Goal: Information Seeking & Learning: Learn about a topic

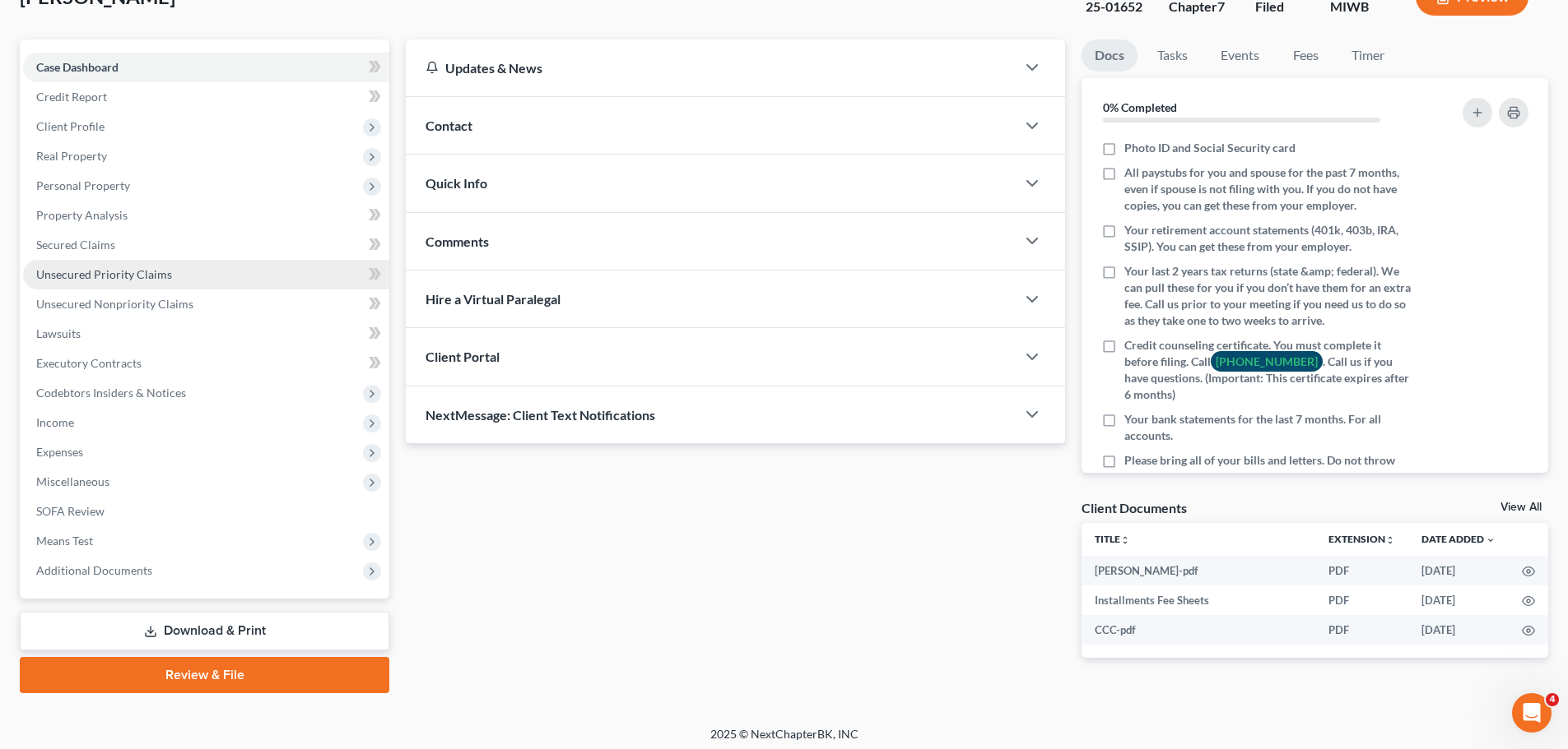
scroll to position [125, 0]
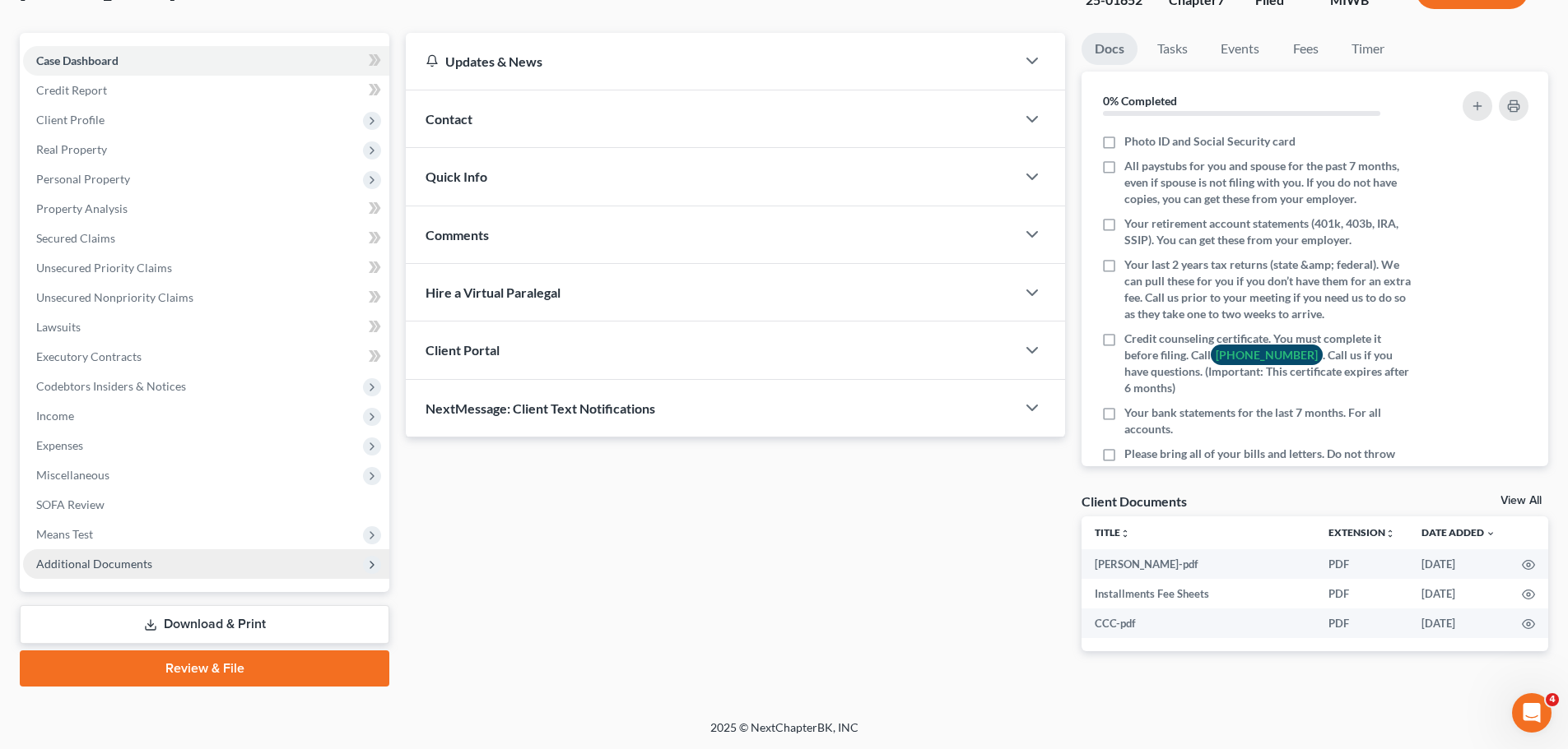
click at [56, 567] on span "Additional Documents" at bounding box center [94, 564] width 116 height 14
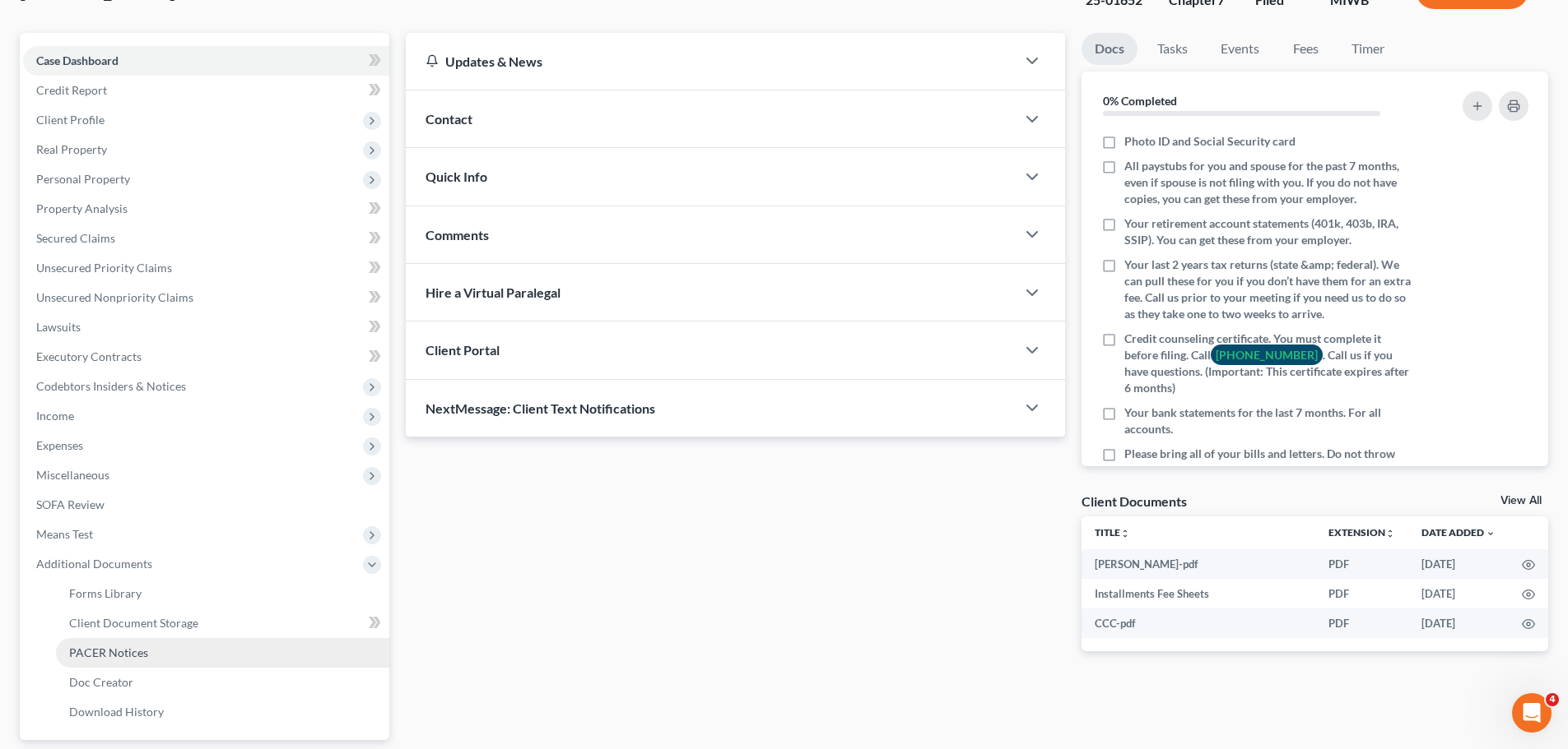
click at [93, 638] on link "PACER Notices" at bounding box center [222, 653] width 333 height 30
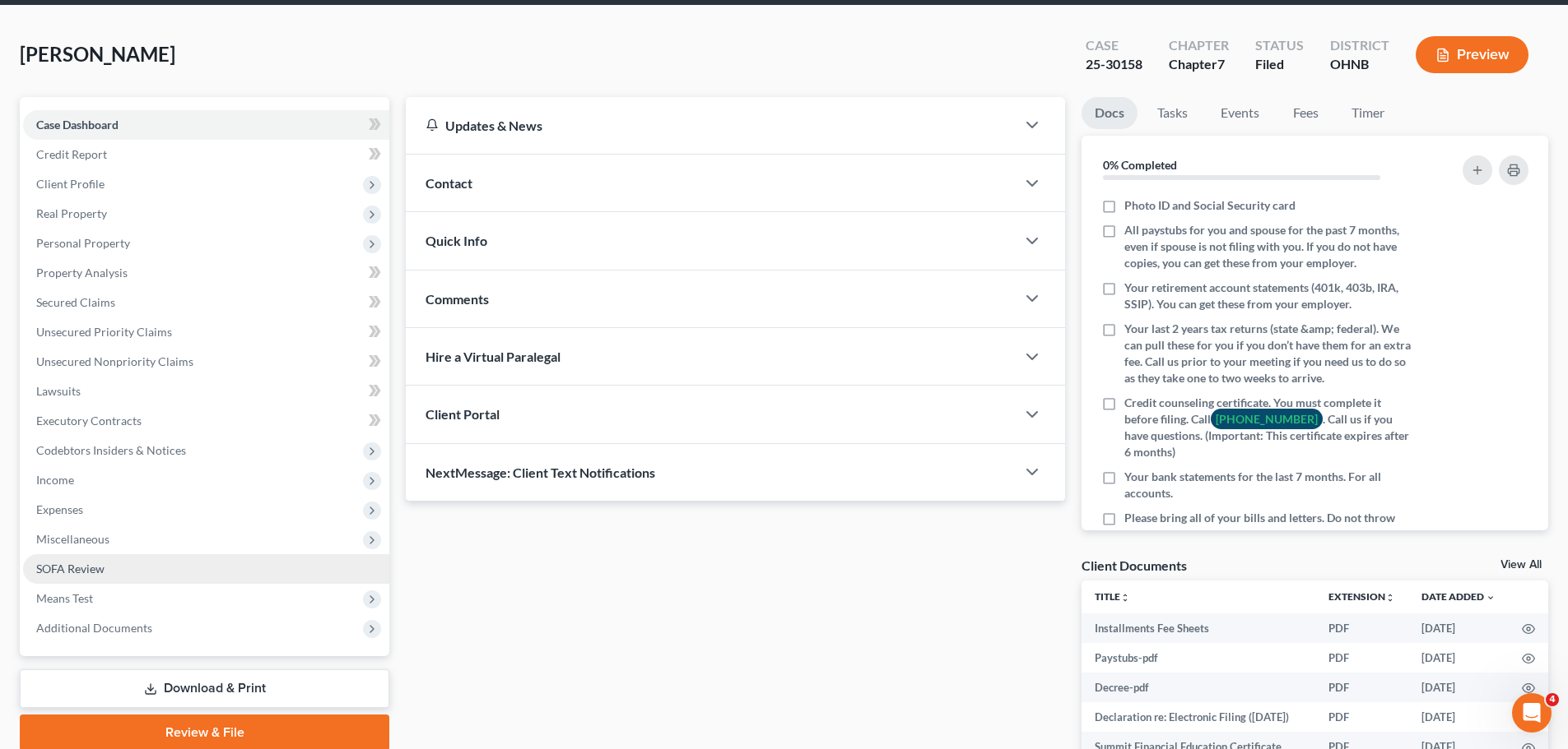
scroll to position [206, 0]
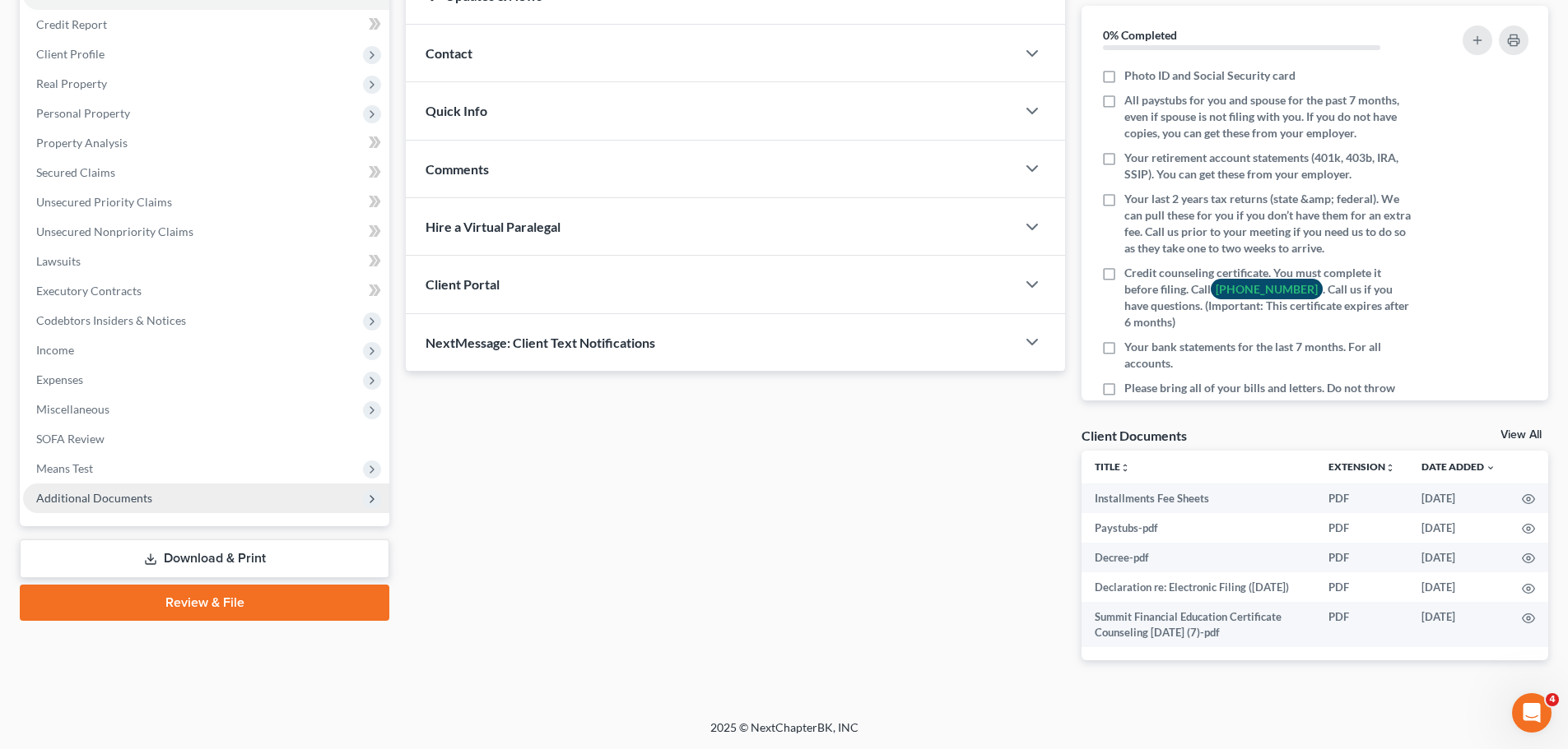
click at [123, 491] on span "Additional Documents" at bounding box center [94, 498] width 116 height 14
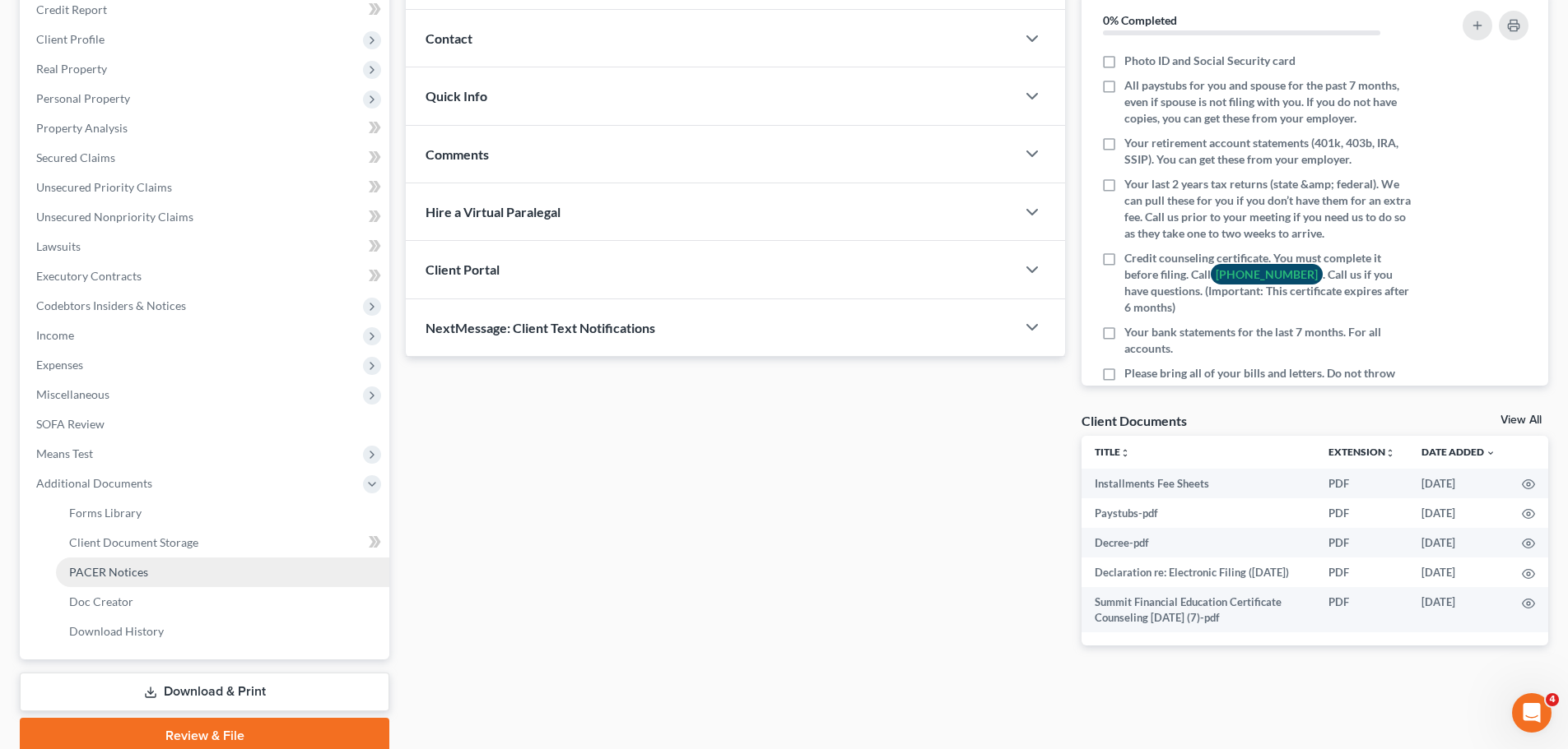
click at [121, 578] on link "PACER Notices" at bounding box center [222, 572] width 333 height 30
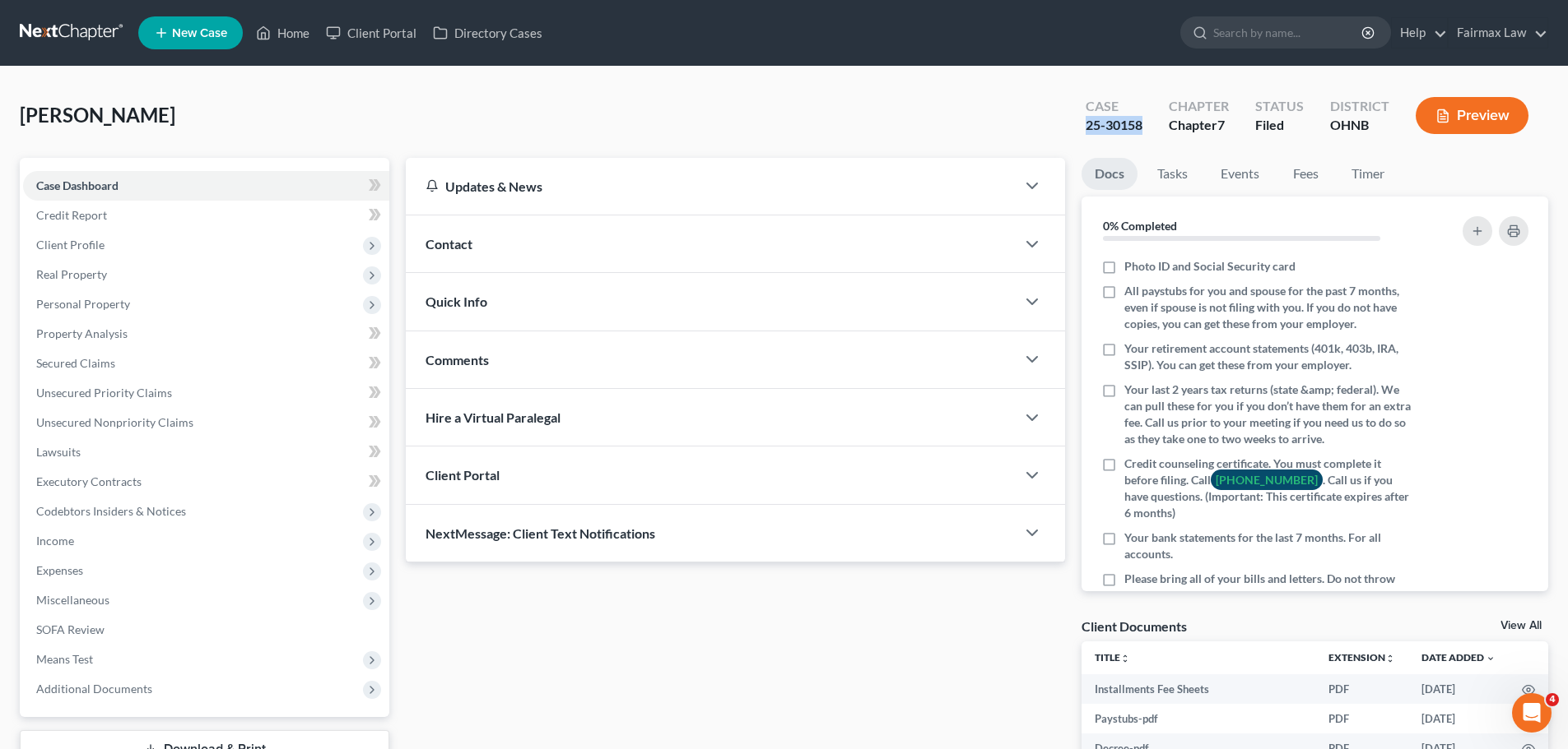
drag, startPoint x: 1066, startPoint y: 139, endPoint x: 1155, endPoint y: 136, distance: 89.1
click at [1155, 136] on div "Malbrew, Taya Upgraded Case 25-30158 Chapter Chapter 7 Status Filed District OH…" at bounding box center [784, 122] width 1529 height 71
click at [1154, 136] on div "Case 25-30158" at bounding box center [1113, 117] width 83 height 49
drag, startPoint x: 1163, startPoint y: 130, endPoint x: 1239, endPoint y: 130, distance: 76.0
click at [1239, 130] on div "Chapter Chapter 7" at bounding box center [1198, 117] width 87 height 49
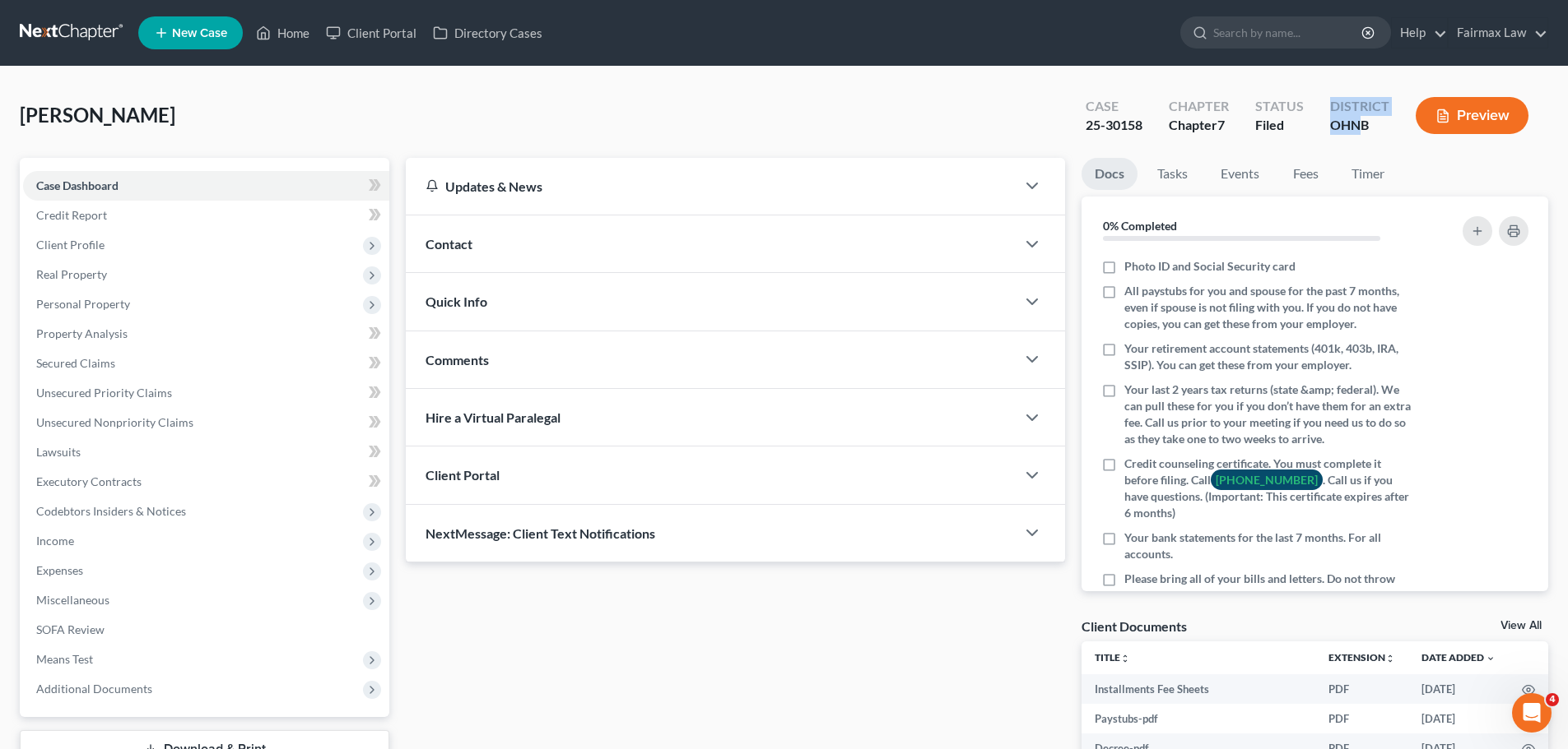
drag, startPoint x: 1314, startPoint y: 127, endPoint x: 1357, endPoint y: 137, distance: 44.1
click at [1357, 137] on div "Case 25-30158 Chapter Chapter 7 Status Filed District OHNB Preview" at bounding box center [1310, 117] width 475 height 49
click at [1280, 135] on div "Status Filed" at bounding box center [1279, 117] width 75 height 49
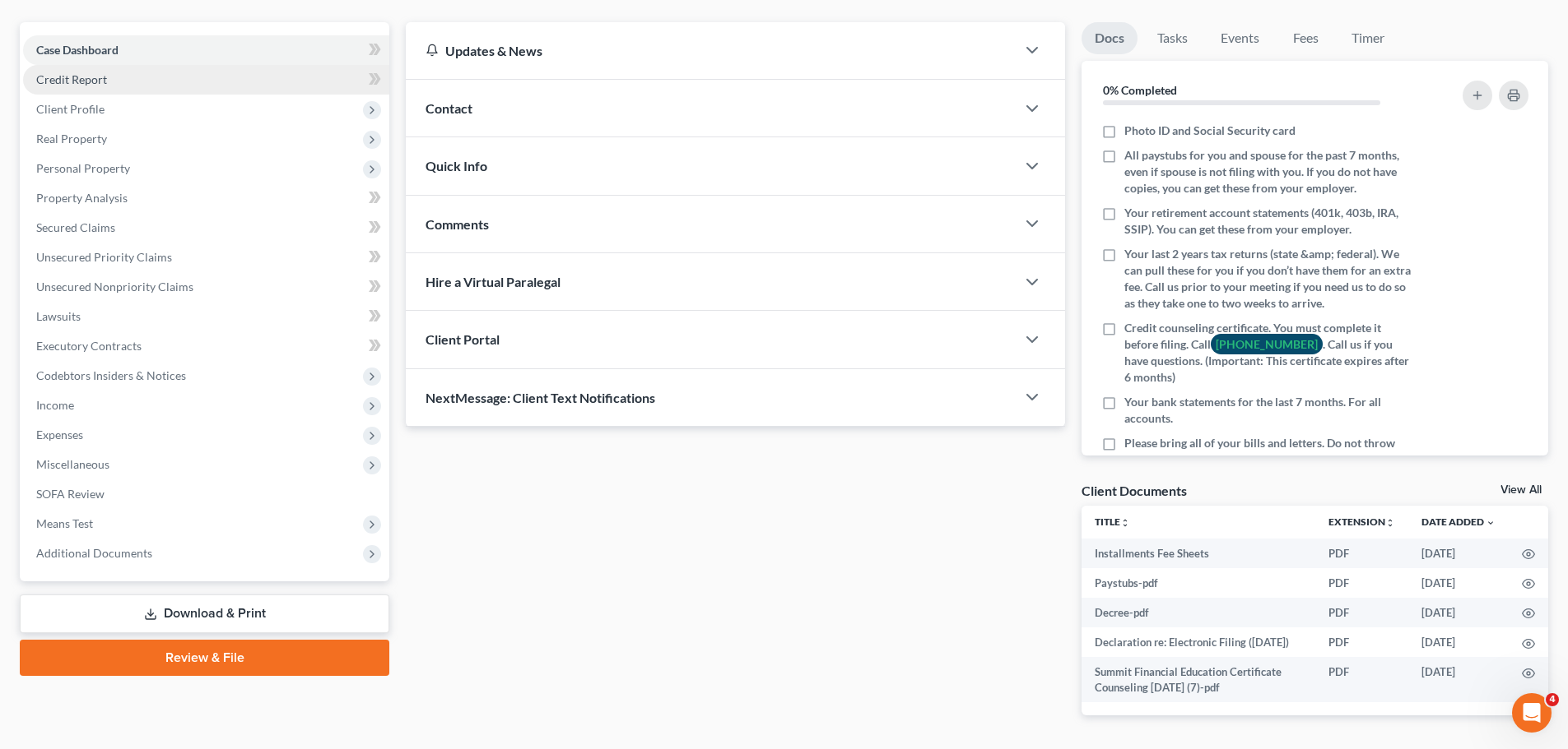
scroll to position [165, 0]
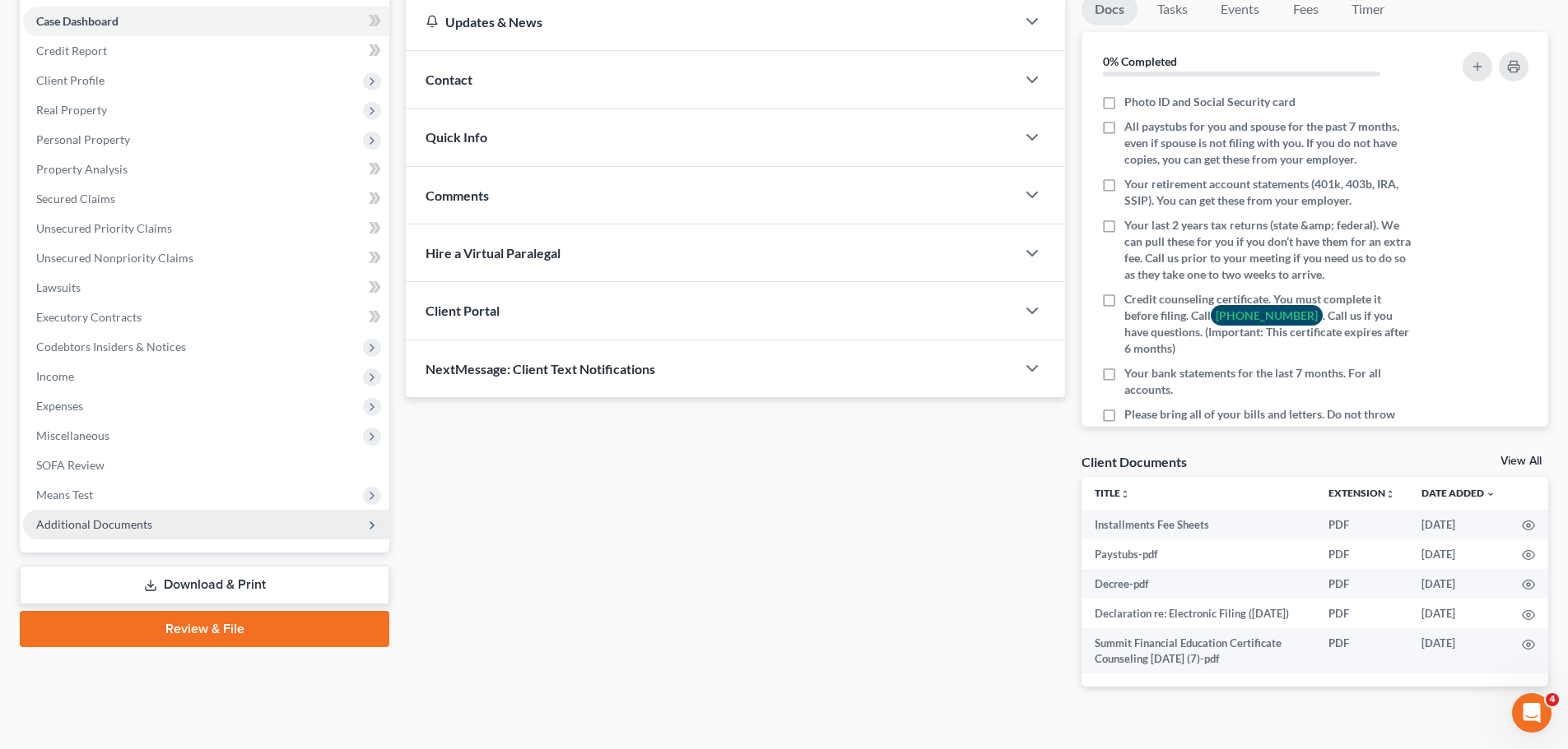
click at [104, 524] on span "Additional Documents" at bounding box center [94, 524] width 116 height 14
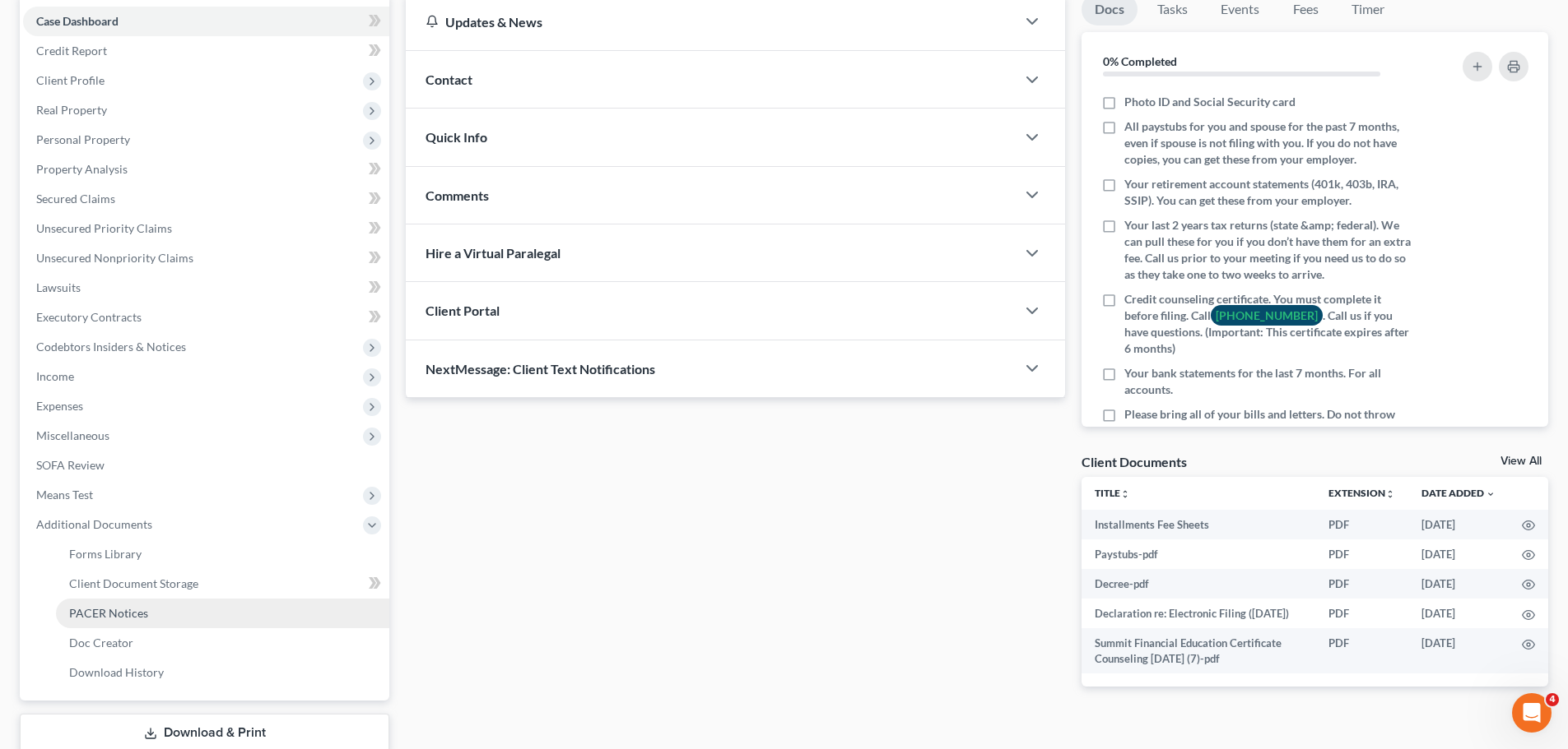
click at [69, 617] on link "PACER Notices" at bounding box center [222, 613] width 333 height 30
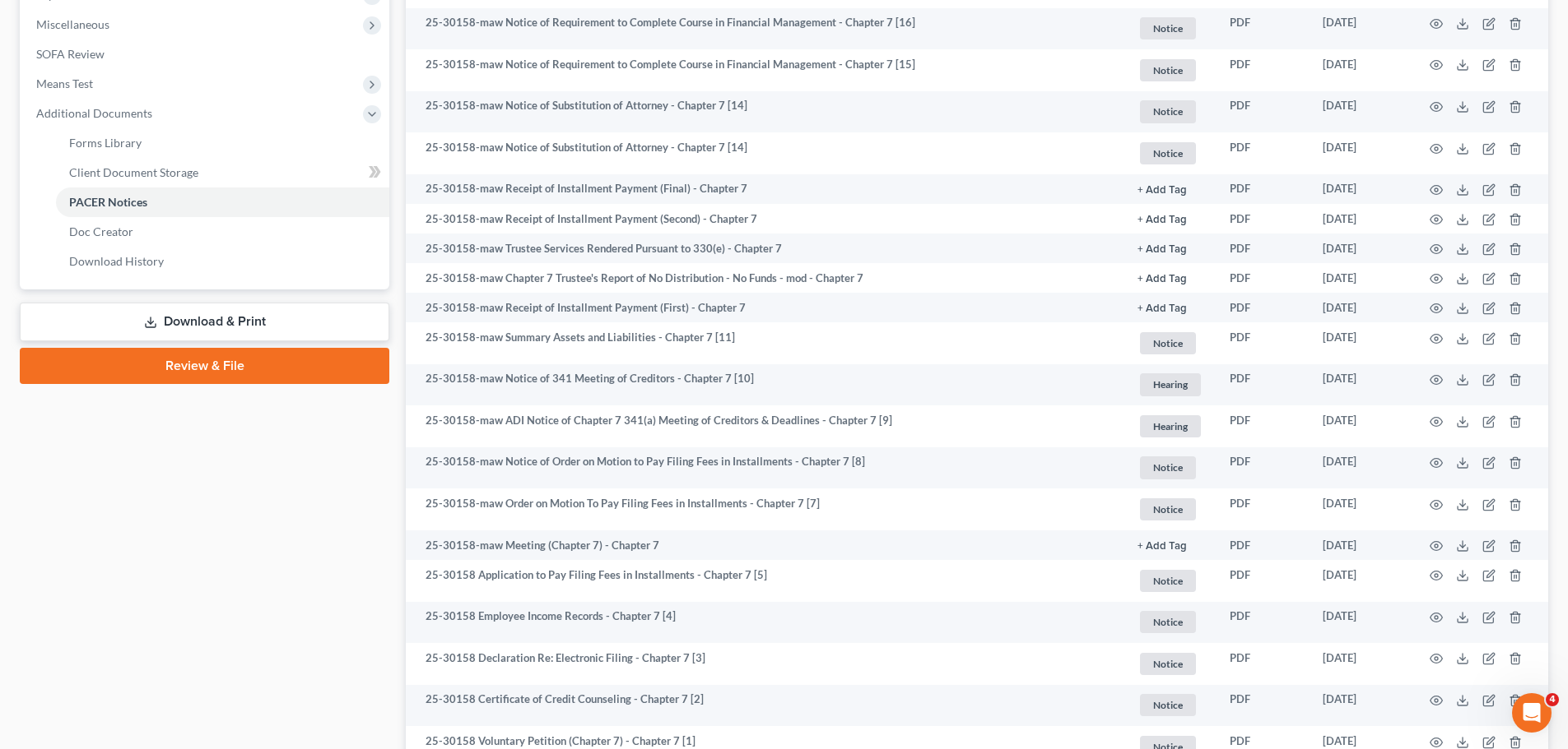
scroll to position [723, 0]
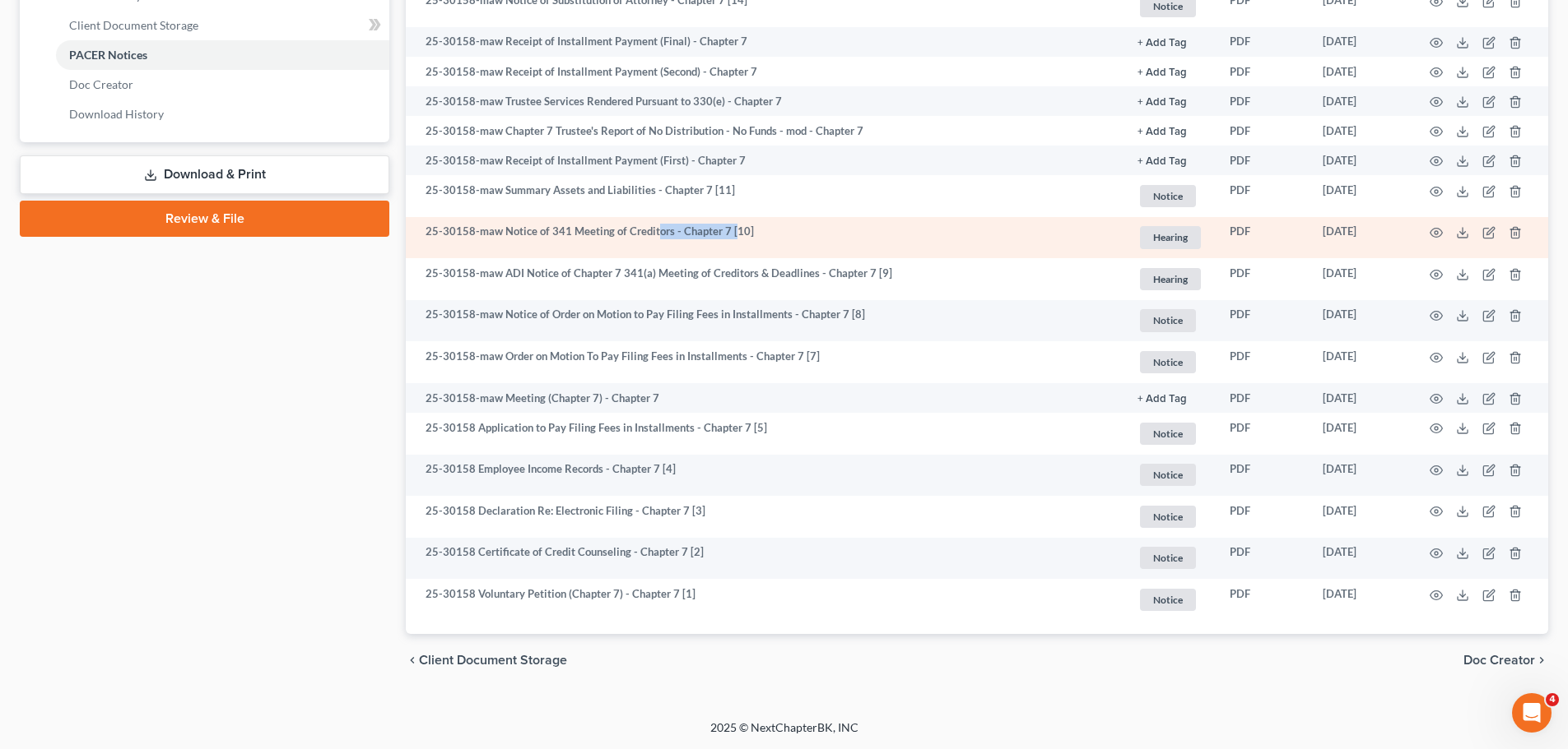
drag, startPoint x: 654, startPoint y: 230, endPoint x: 736, endPoint y: 236, distance: 82.2
click at [736, 236] on td "25-30158-maw Notice of 341 Meeting of Creditors - Chapter 7 [10]" at bounding box center [765, 238] width 718 height 42
click at [1437, 230] on icon "button" at bounding box center [1435, 233] width 13 height 13
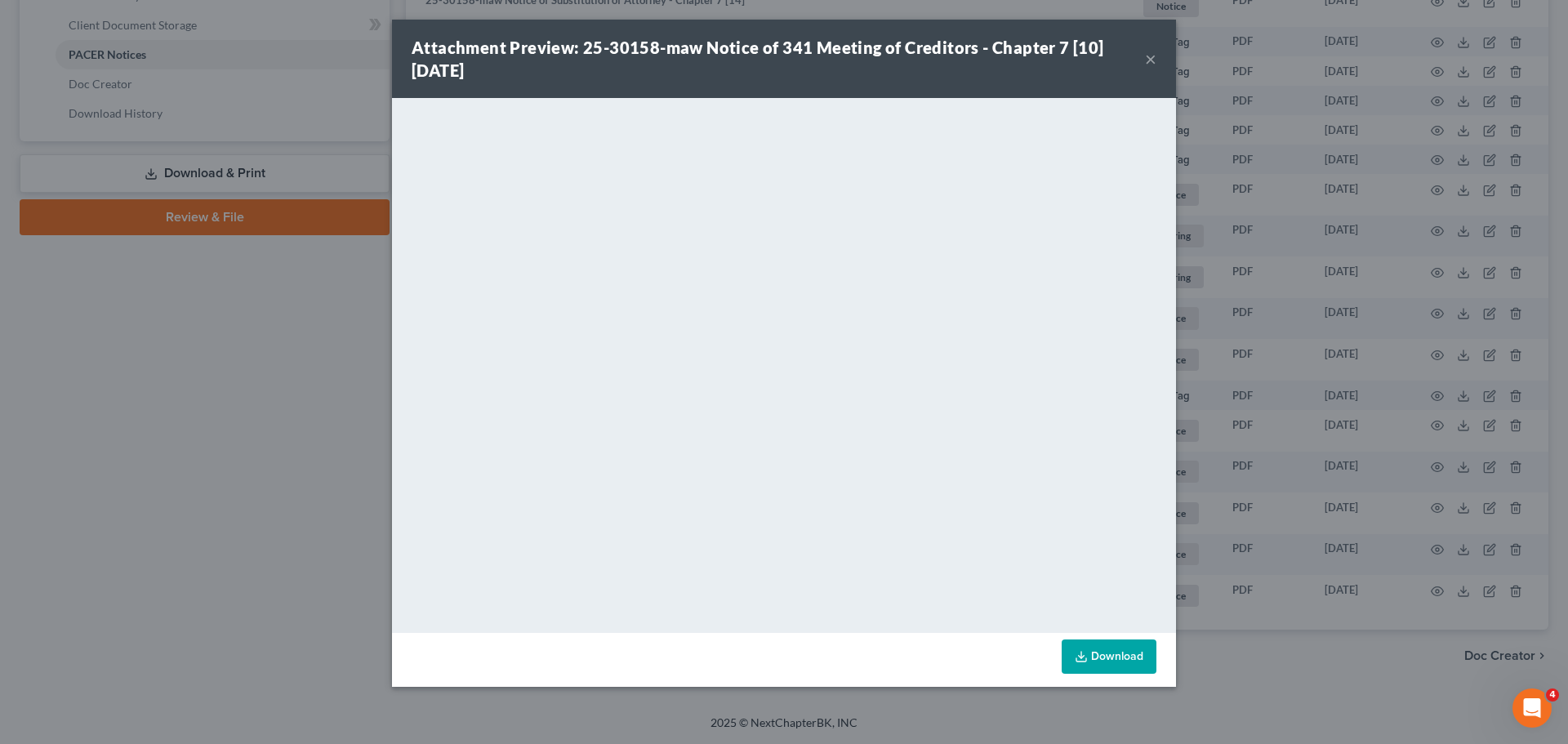
click at [299, 431] on div "Attachment Preview: 25-30158-maw Notice of 341 Meeting of Creditors - Chapter 7…" at bounding box center [784, 372] width 1568 height 744
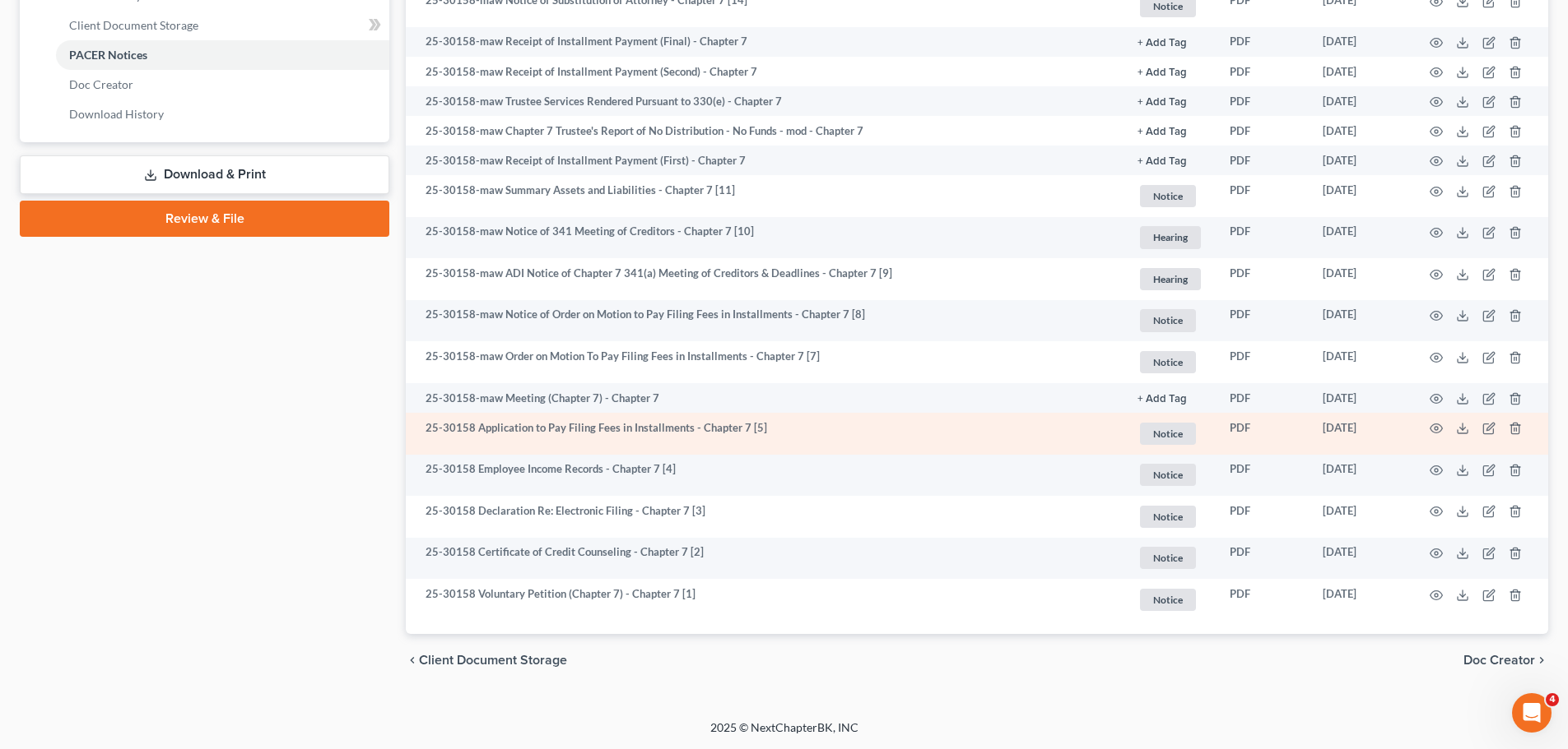
click at [699, 431] on td "25-30158 Application to Pay Filing Fees in Installments - Chapter 7 [5]" at bounding box center [765, 433] width 718 height 42
click at [1437, 429] on icon "button" at bounding box center [1435, 428] width 13 height 13
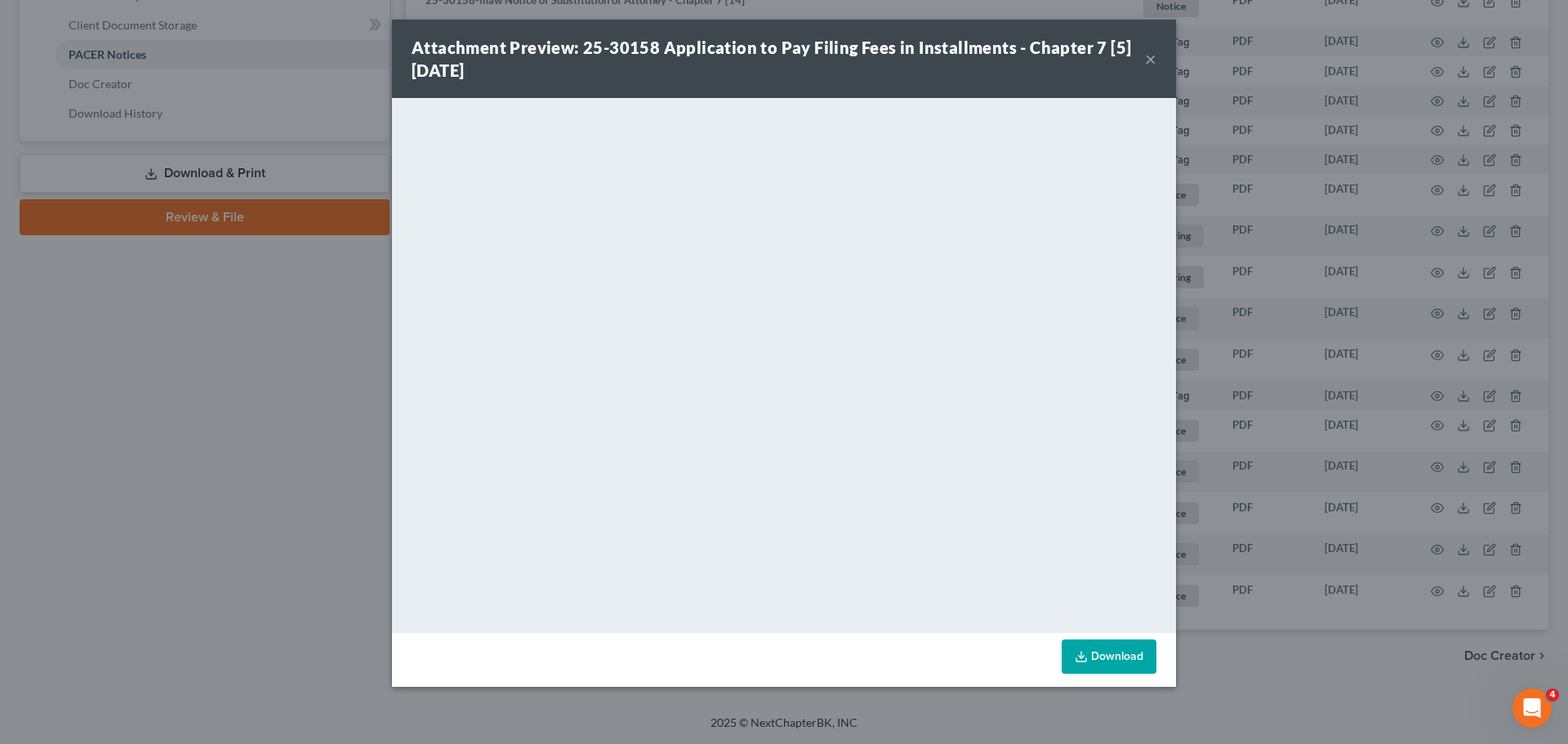
click at [273, 420] on div "Attachment Preview: 25-30158 Application to Pay Filing Fees in Installments - C…" at bounding box center [784, 372] width 1568 height 744
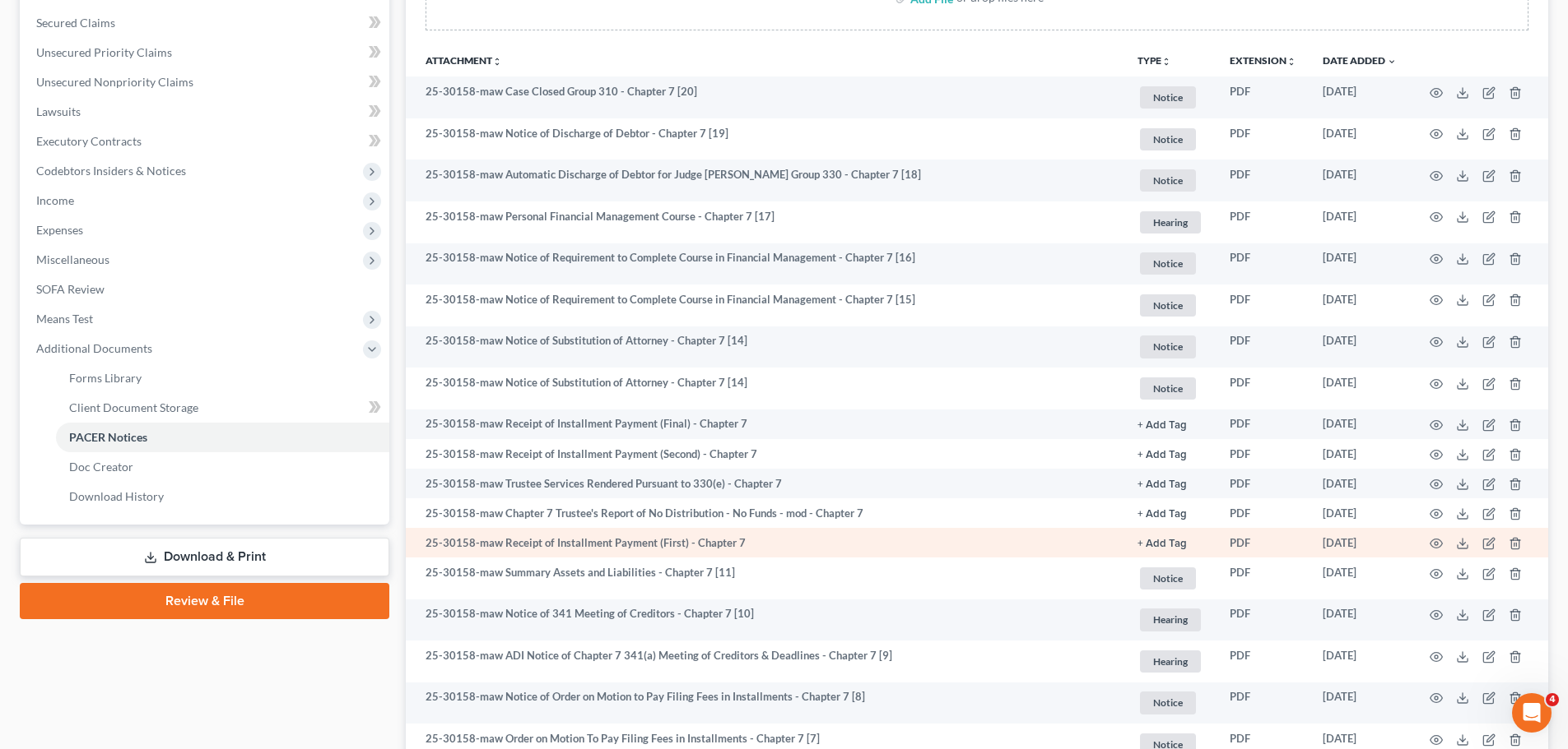
scroll to position [311, 0]
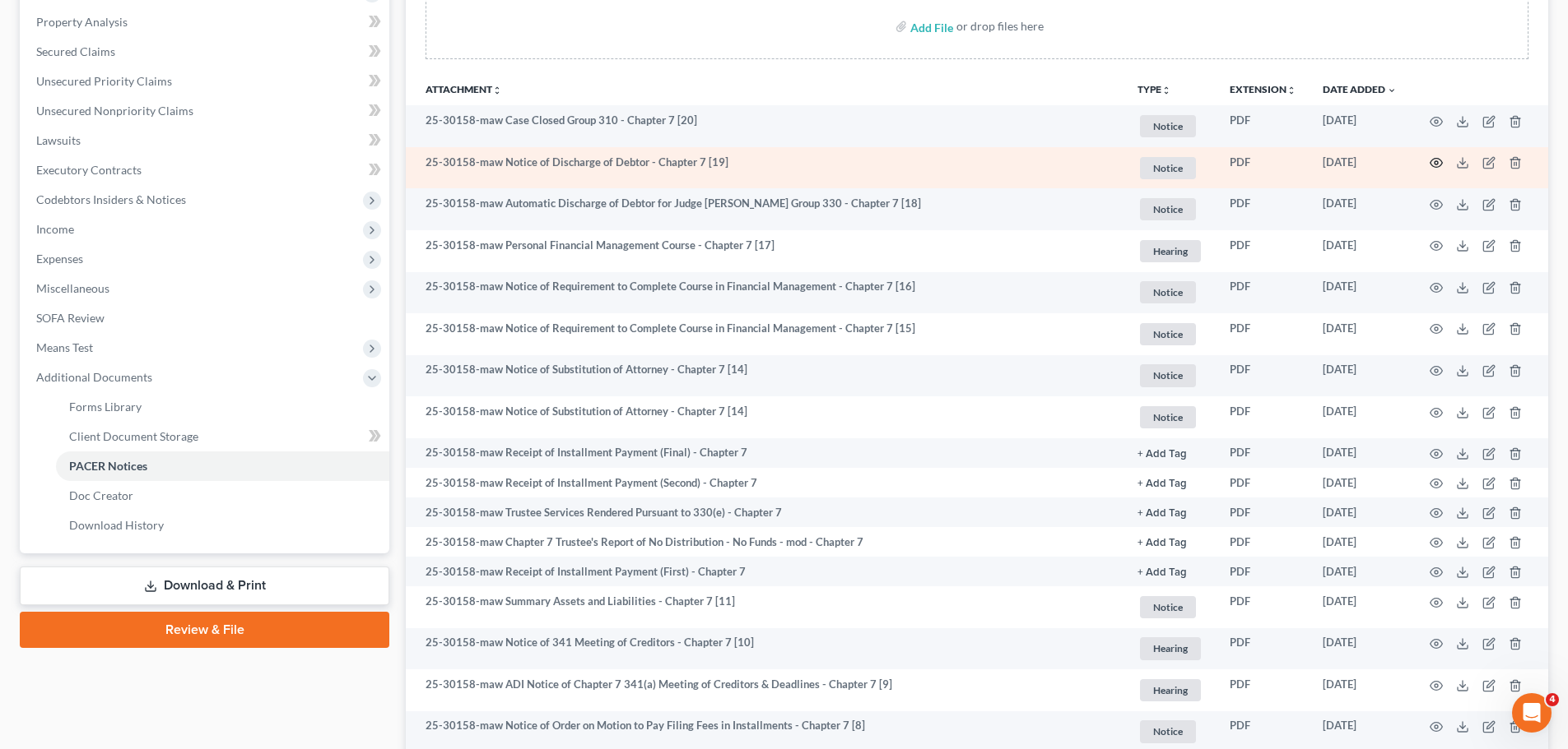
click at [1438, 165] on icon "button" at bounding box center [1435, 162] width 13 height 13
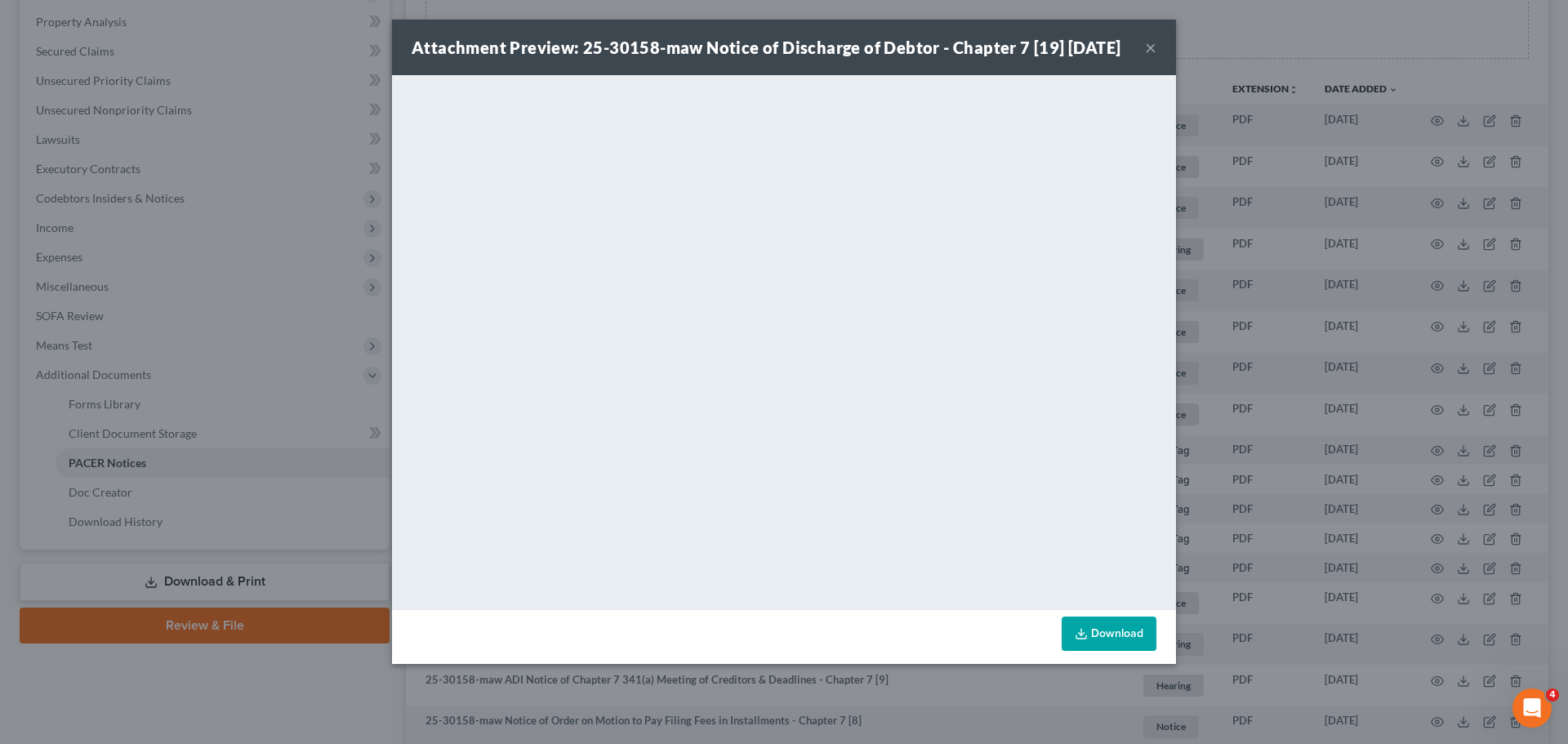
click at [1146, 57] on button "×" at bounding box center [1150, 47] width 11 height 20
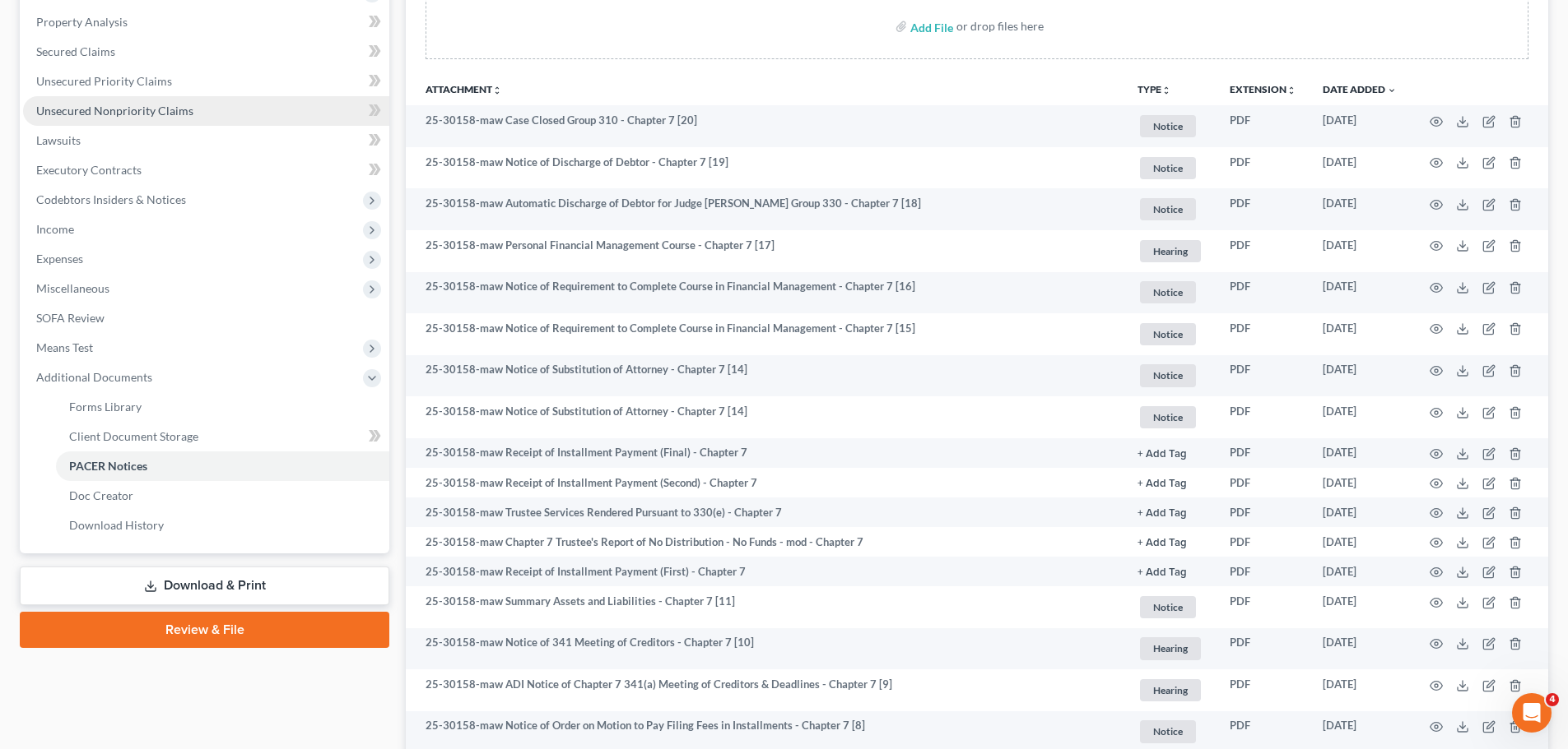
click at [154, 104] on span "Unsecured Nonpriority Claims" at bounding box center [114, 111] width 157 height 14
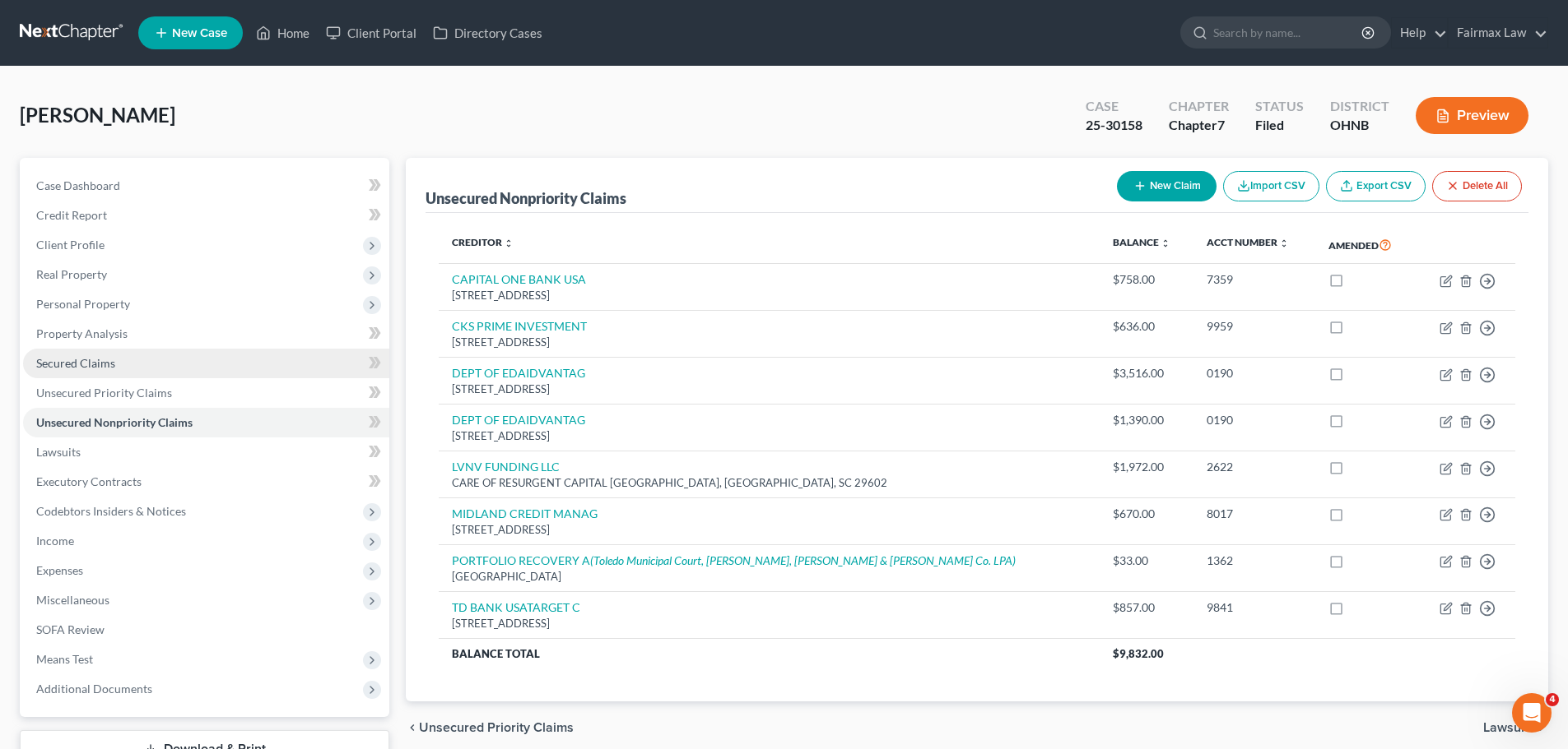
click at [124, 372] on link "Secured Claims" at bounding box center [206, 364] width 366 height 30
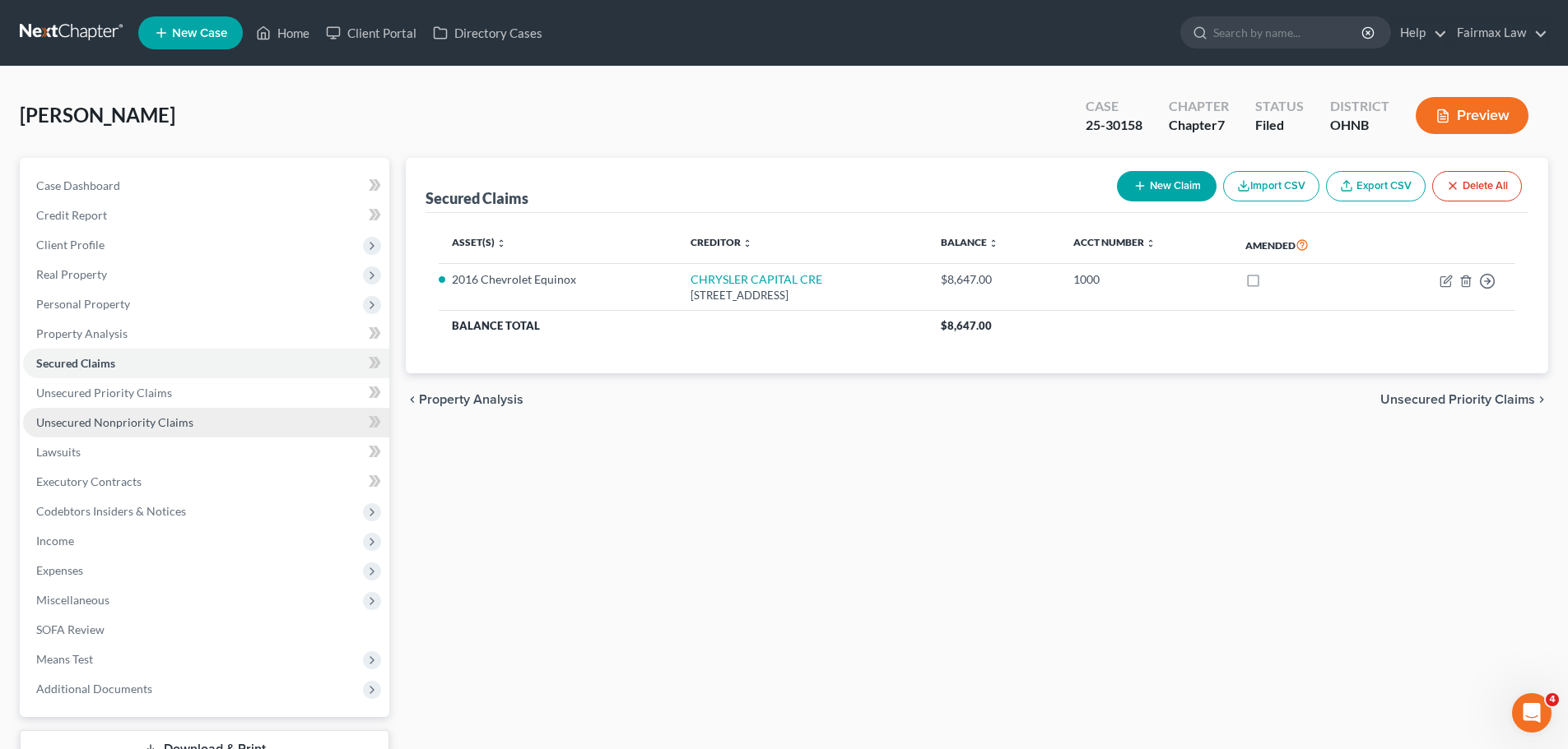
click at [179, 422] on span "Unsecured Nonpriority Claims" at bounding box center [114, 422] width 157 height 14
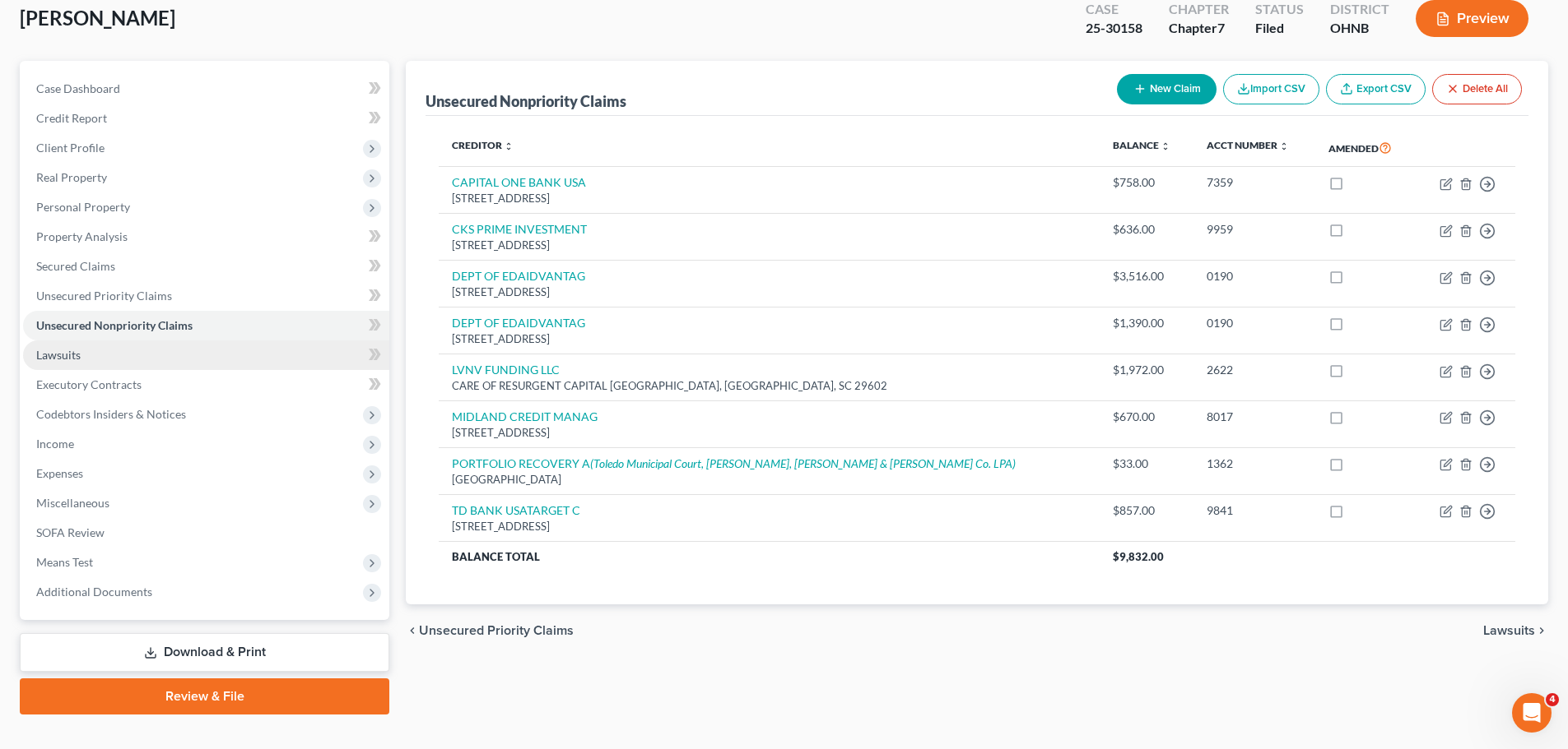
scroll to position [125, 0]
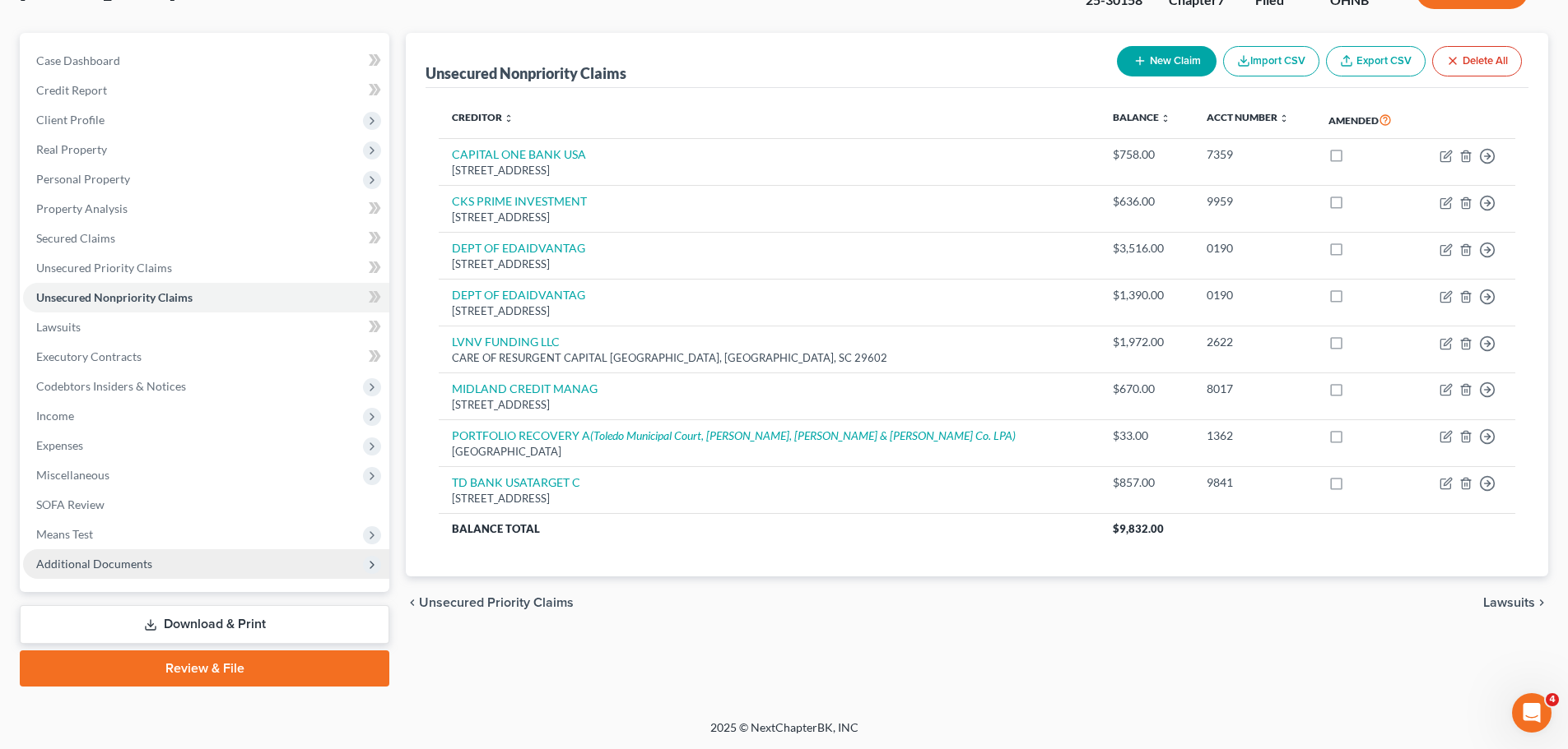
click at [129, 560] on span "Additional Documents" at bounding box center [94, 564] width 116 height 14
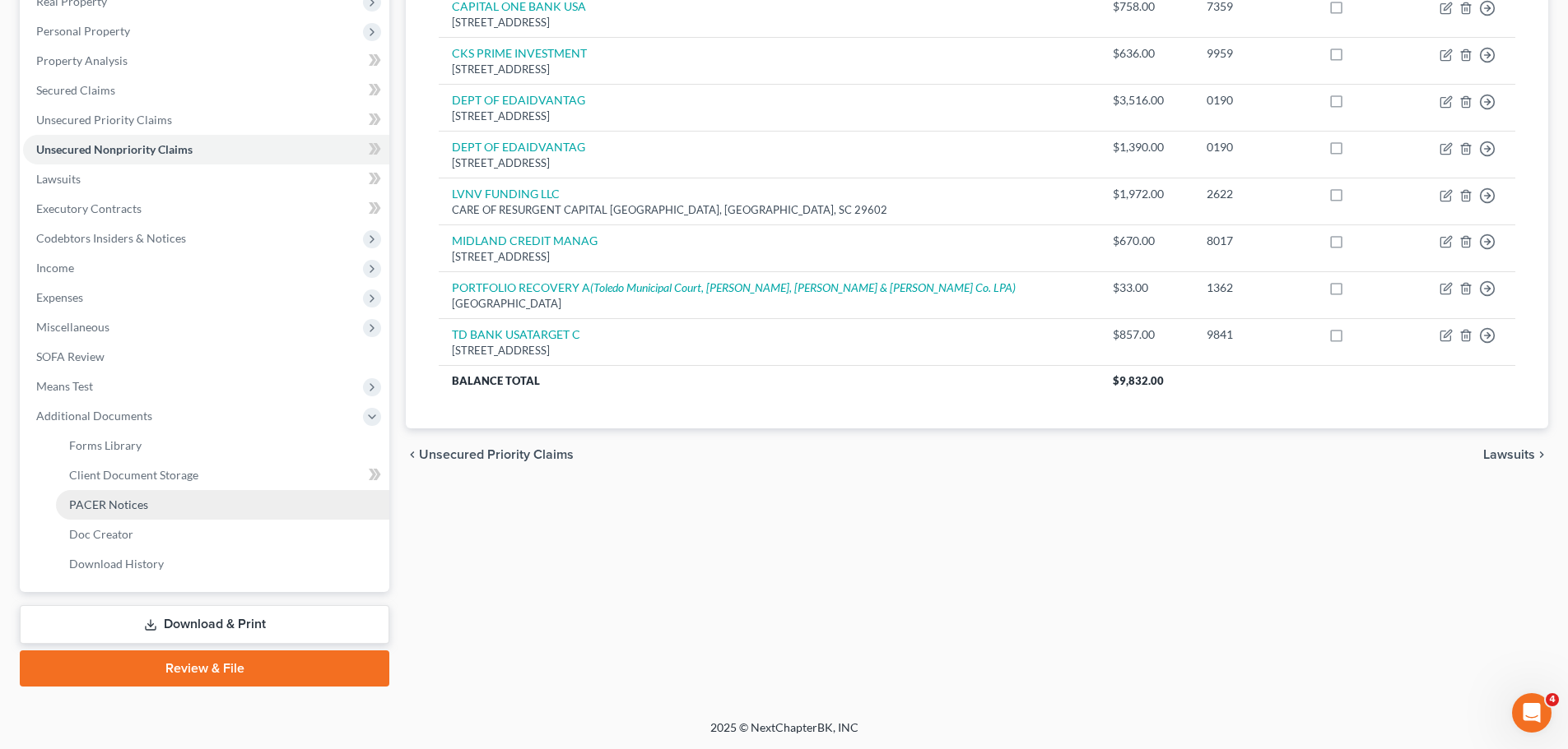
click at [134, 498] on span "PACER Notices" at bounding box center [109, 504] width 79 height 14
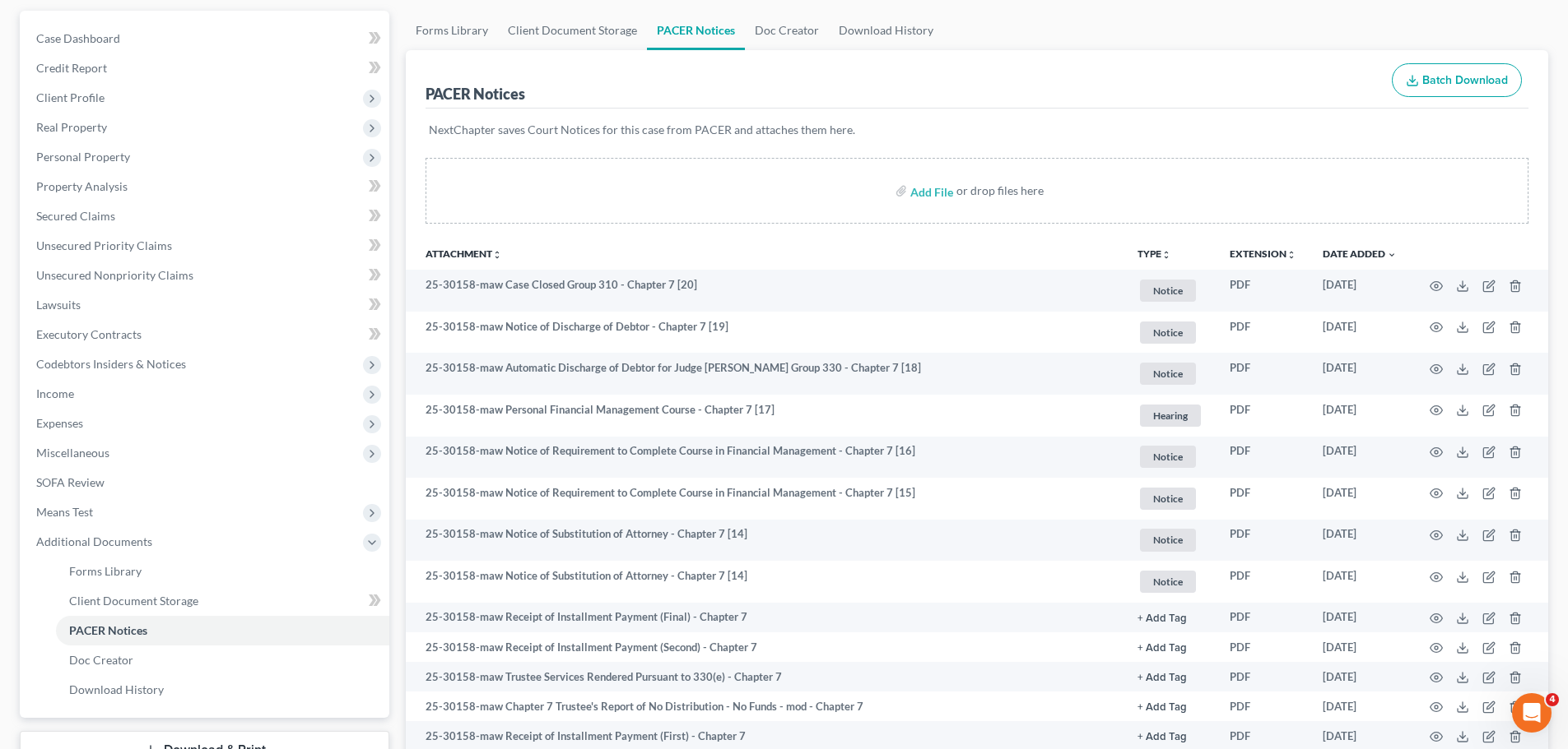
scroll to position [65, 0]
